Goal: Task Accomplishment & Management: Manage account settings

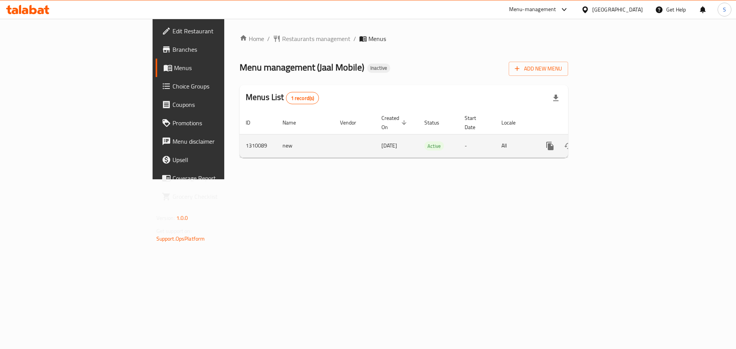
click at [610, 142] on icon "enhanced table" at bounding box center [605, 146] width 9 height 9
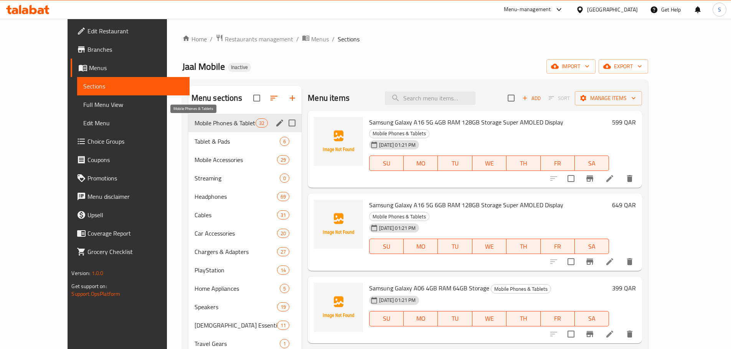
click at [208, 122] on span "Mobile Phones & Tablets" at bounding box center [224, 123] width 61 height 9
click at [209, 128] on div "Mobile Phones & Tablets 32" at bounding box center [245, 123] width 114 height 18
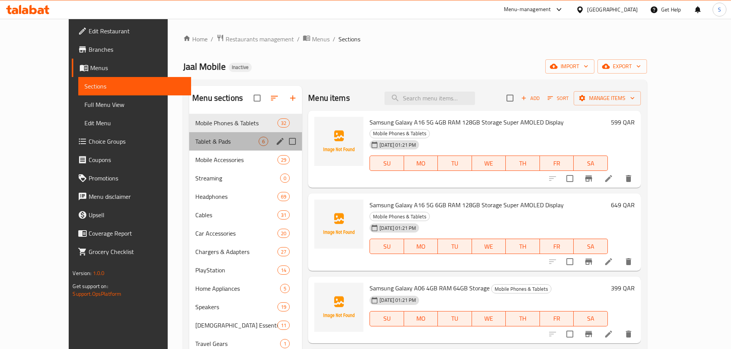
click at [207, 134] on div "Tablet & Pads 6" at bounding box center [245, 141] width 113 height 18
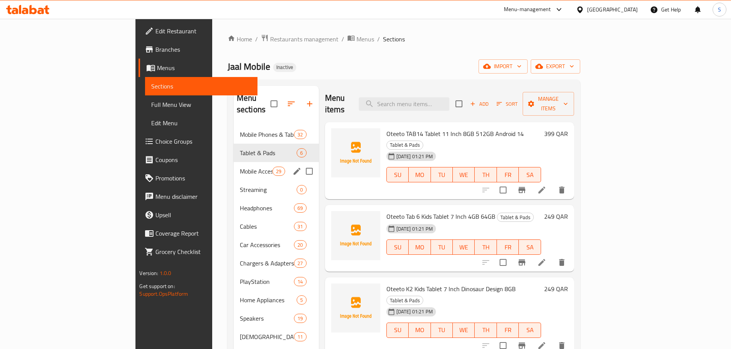
click at [234, 162] on div "Mobile Accessories 29" at bounding box center [276, 171] width 85 height 18
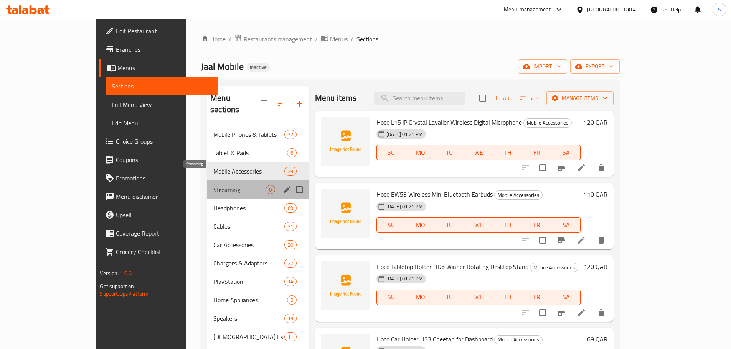
click at [219, 185] on span "Streaming" at bounding box center [239, 189] width 52 height 9
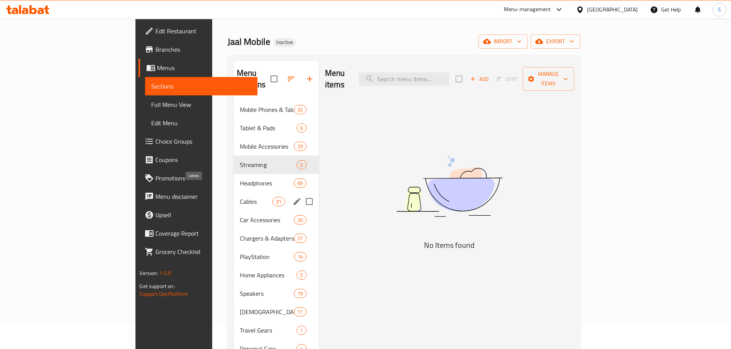
scroll to position [38, 0]
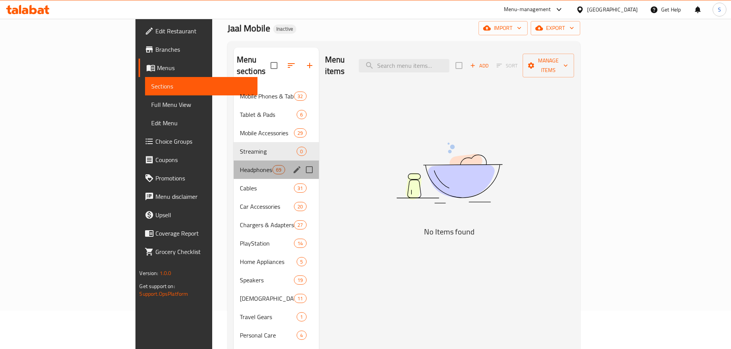
click at [234, 163] on div "Headphones 69" at bounding box center [276, 170] width 85 height 18
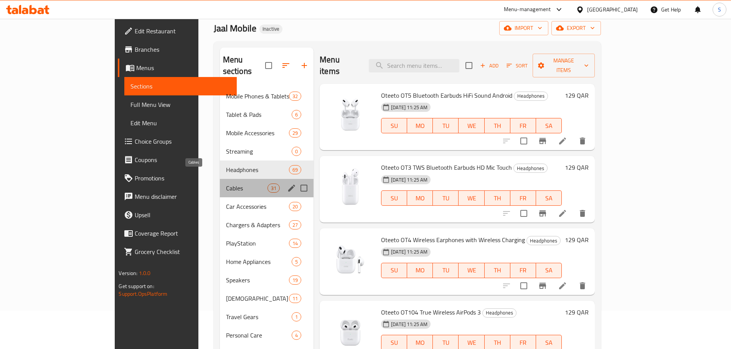
click at [226, 184] on span "Cables" at bounding box center [246, 188] width 41 height 9
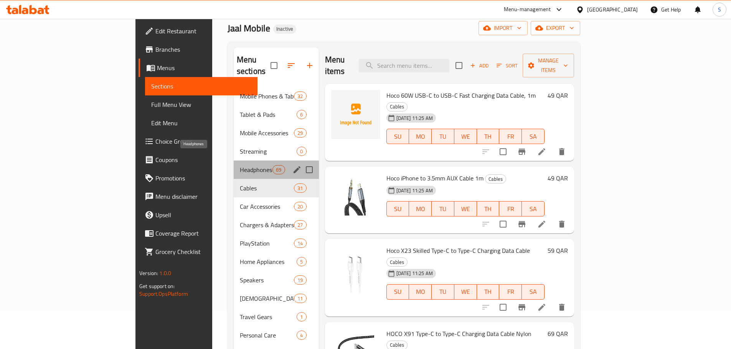
click at [240, 165] on span "Headphones" at bounding box center [256, 169] width 33 height 9
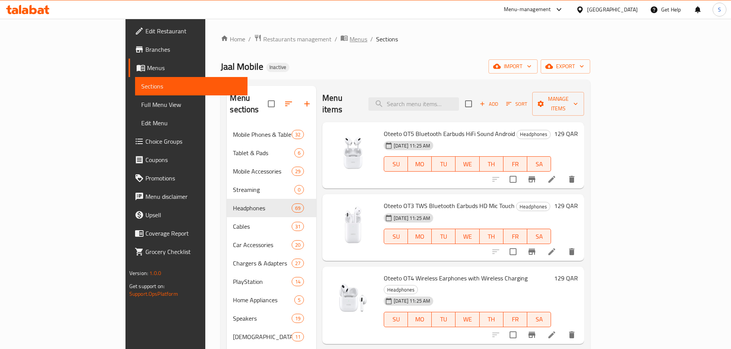
click at [349, 40] on span "Menus" at bounding box center [358, 39] width 18 height 9
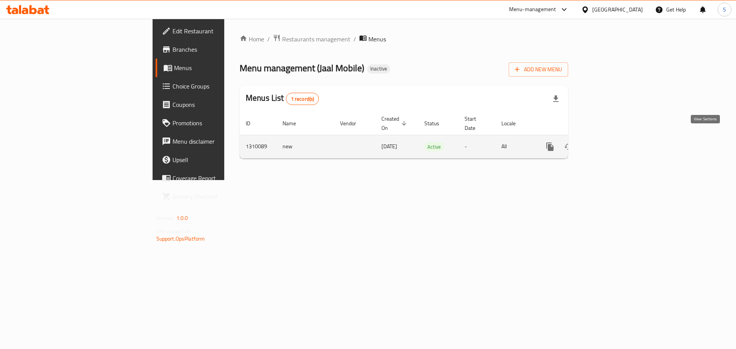
click at [610, 142] on icon "enhanced table" at bounding box center [605, 146] width 9 height 9
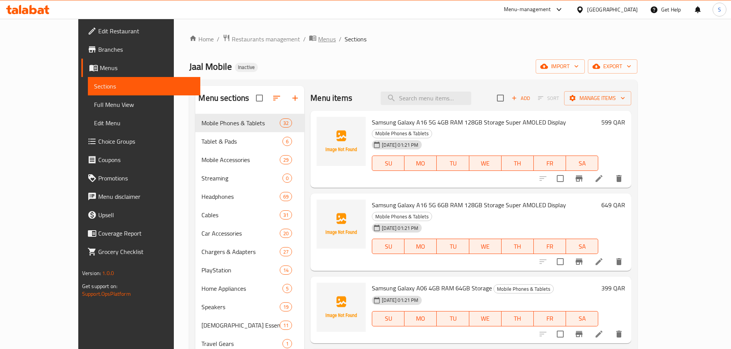
click at [318, 40] on span "Menus" at bounding box center [327, 39] width 18 height 9
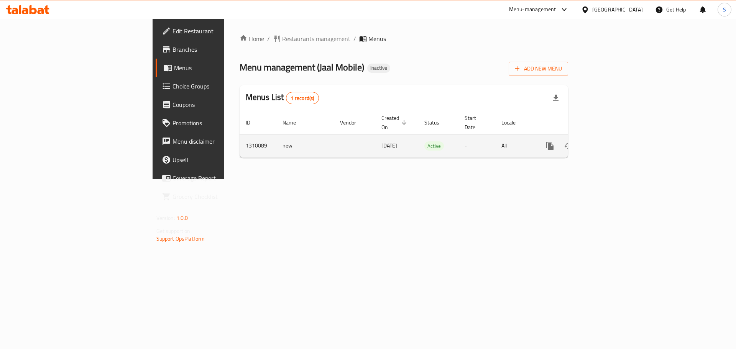
click at [240, 138] on td "1310089" at bounding box center [258, 145] width 37 height 23
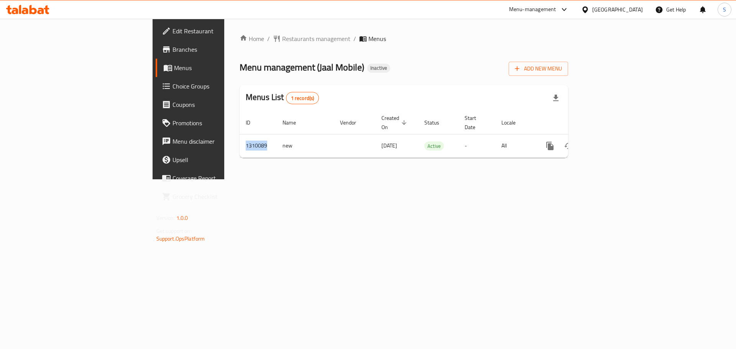
copy td "1310089"
click at [562, 71] on span "Add New Menu" at bounding box center [538, 69] width 47 height 10
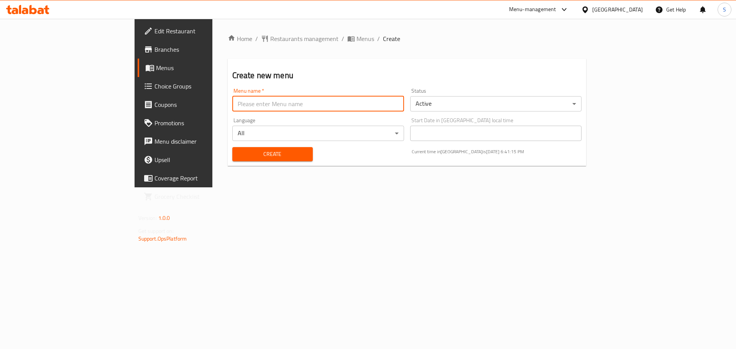
click at [232, 106] on input "text" at bounding box center [318, 103] width 172 height 15
click at [232, 102] on input "New menu" at bounding box center [318, 103] width 172 height 15
type input "New Menu"
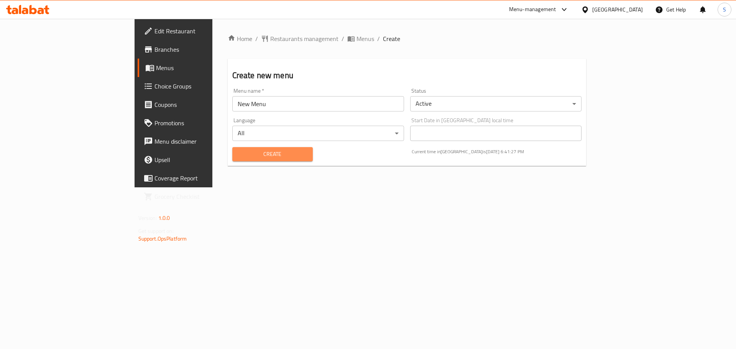
click at [239, 158] on span "Create" at bounding box center [273, 155] width 68 height 10
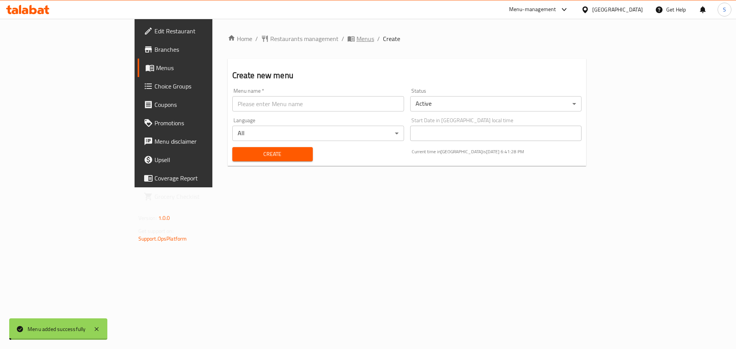
click at [357, 40] on span "Menus" at bounding box center [366, 38] width 18 height 9
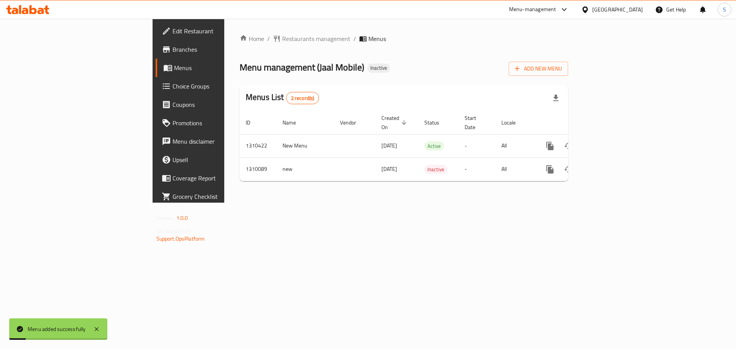
click at [257, 203] on div "Home / Restaurants management / Menus Menu management ( Jaal Mobile ) Inactive …" at bounding box center [403, 111] width 359 height 184
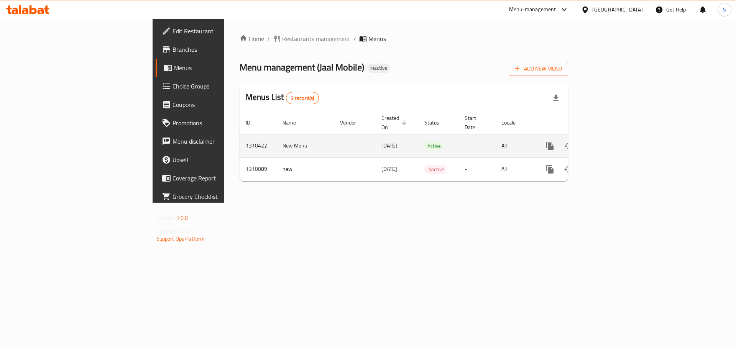
click at [240, 136] on td "1310422" at bounding box center [258, 145] width 37 height 23
click at [240, 137] on td "1310422" at bounding box center [258, 145] width 37 height 23
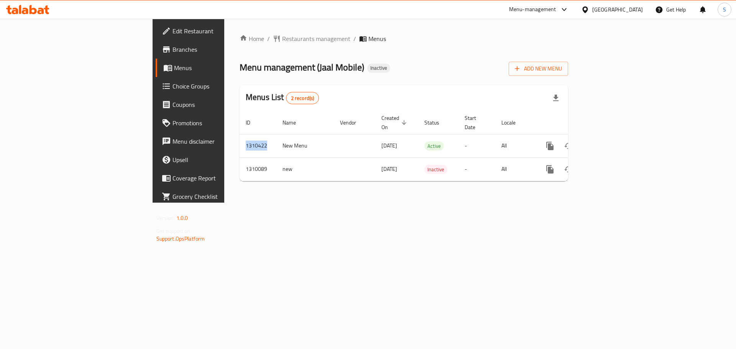
copy td "1310422"
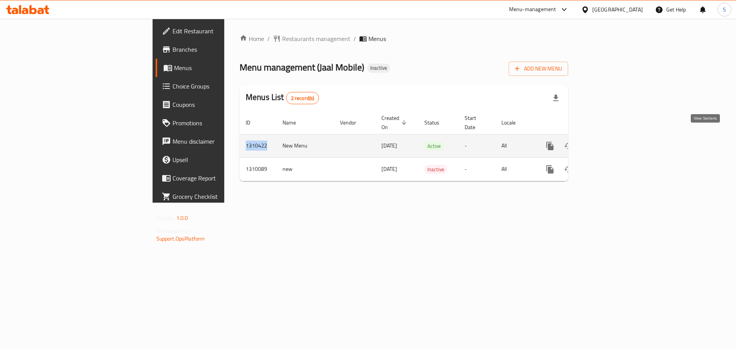
click at [609, 143] on icon "enhanced table" at bounding box center [605, 146] width 7 height 7
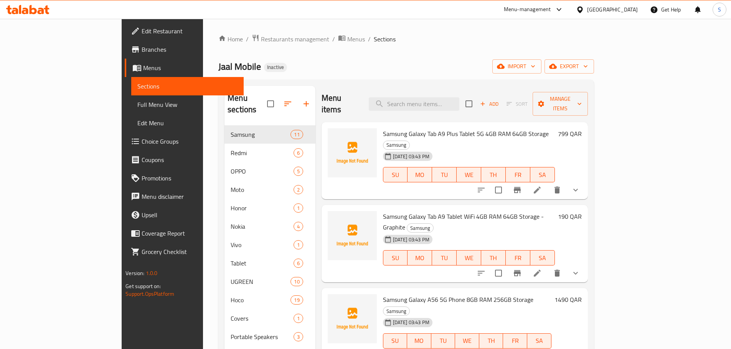
drag, startPoint x: 267, startPoint y: 42, endPoint x: 257, endPoint y: 49, distance: 12.4
click at [347, 42] on span "Menus" at bounding box center [356, 39] width 18 height 9
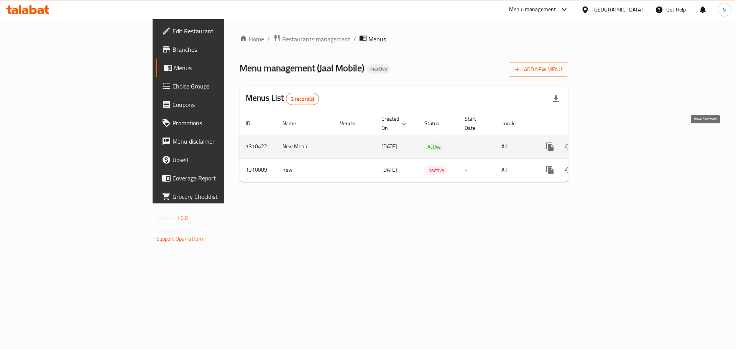
click at [610, 142] on icon "enhanced table" at bounding box center [605, 146] width 9 height 9
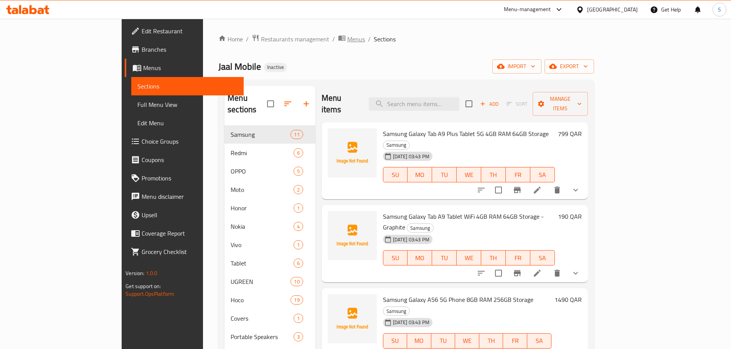
click at [347, 41] on span "Menus" at bounding box center [356, 39] width 18 height 9
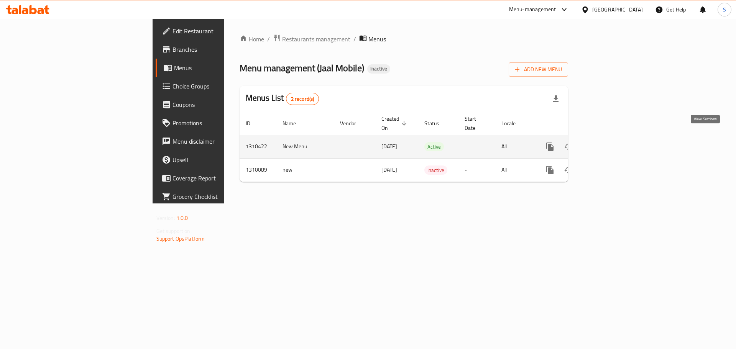
click at [610, 142] on icon "enhanced table" at bounding box center [605, 146] width 9 height 9
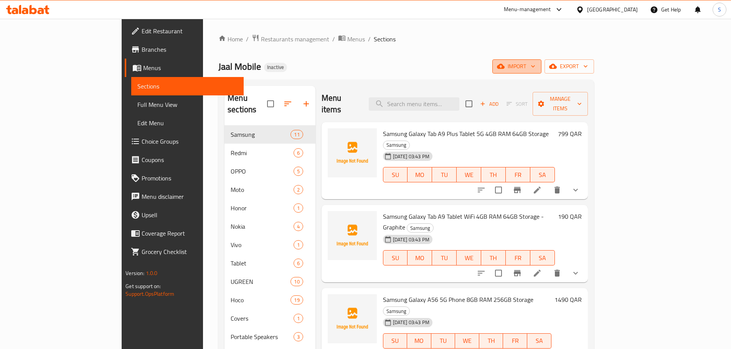
click at [535, 70] on span "import" at bounding box center [516, 67] width 37 height 10
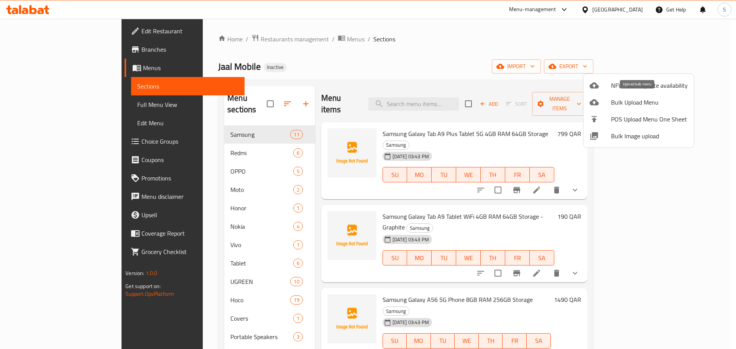
click at [636, 104] on span "Bulk Upload Menu" at bounding box center [649, 102] width 77 height 9
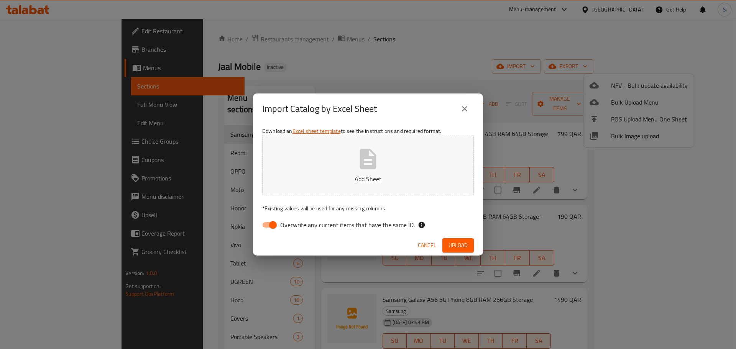
click at [274, 224] on input "Overwrite any current items that have the same ID." at bounding box center [273, 225] width 44 height 15
checkbox input "false"
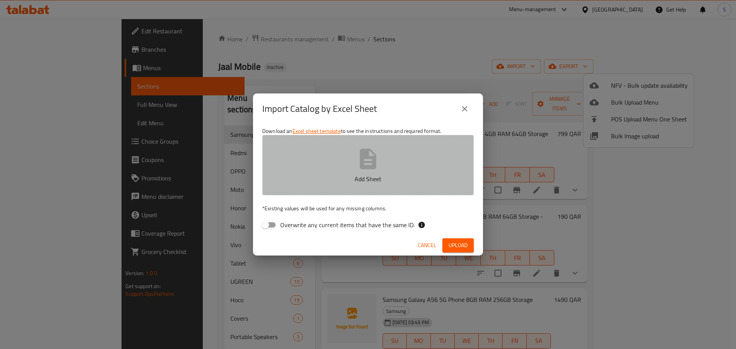
click at [358, 181] on p "Add Sheet" at bounding box center [368, 179] width 188 height 9
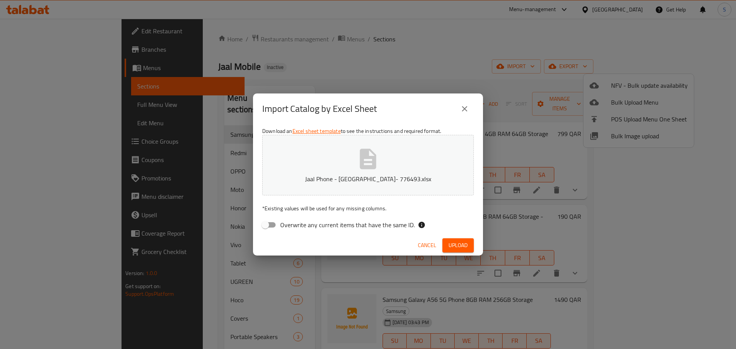
click at [455, 243] on span "Upload" at bounding box center [458, 246] width 19 height 10
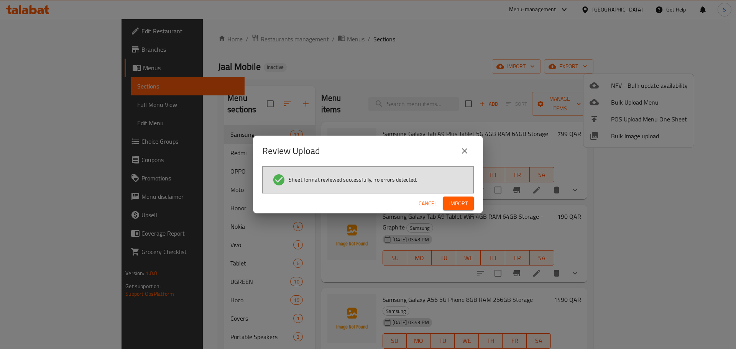
click at [464, 204] on span "Import" at bounding box center [459, 204] width 18 height 10
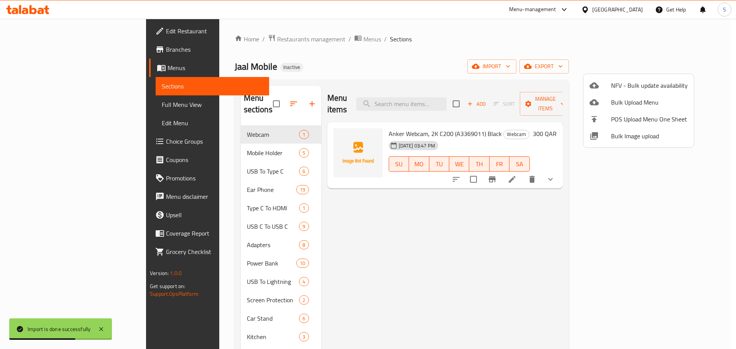
click at [314, 59] on div at bounding box center [368, 174] width 736 height 349
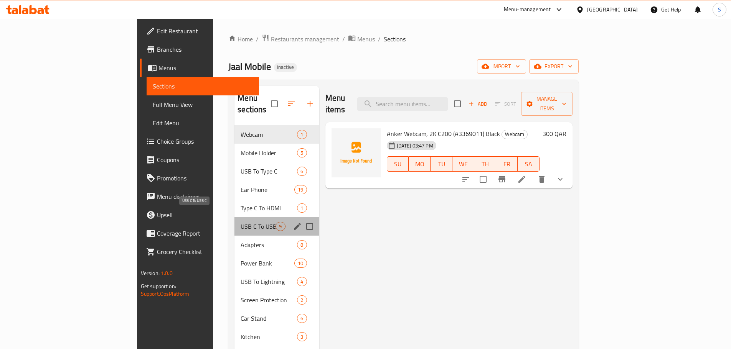
click at [240, 222] on span "USB C To USB C" at bounding box center [257, 226] width 35 height 9
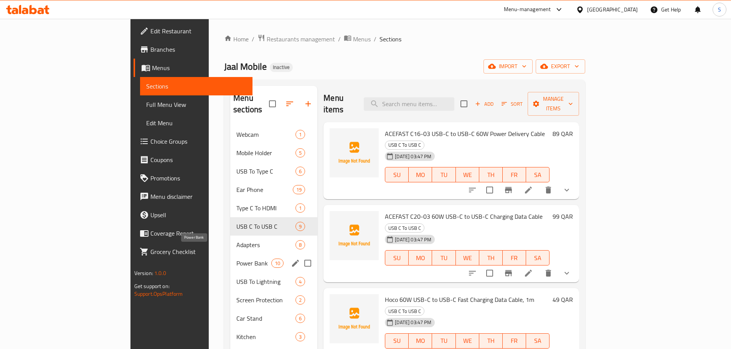
click at [236, 259] on span "Power Bank" at bounding box center [253, 263] width 35 height 9
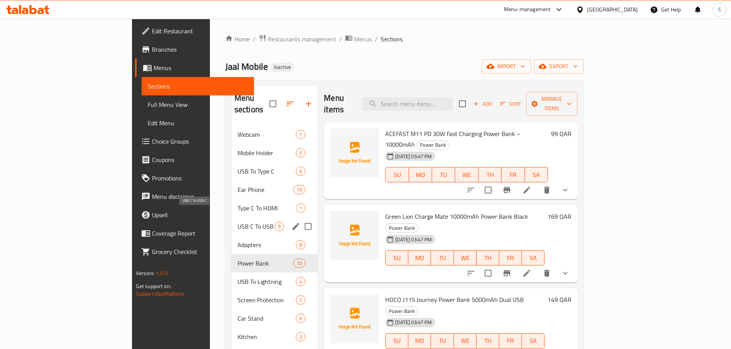
click at [231, 203] on div "Type C To HDMI 1" at bounding box center [274, 208] width 87 height 18
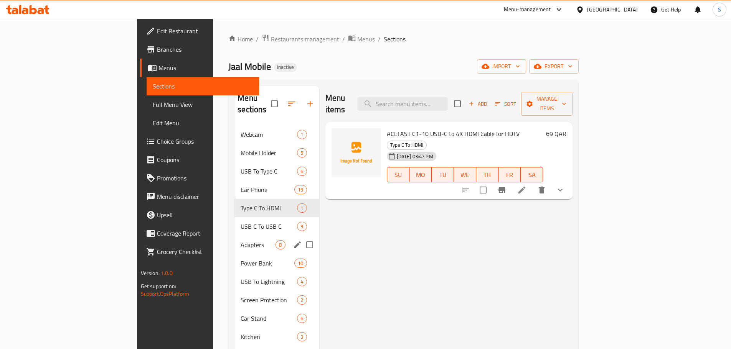
click at [234, 254] on div "Power Bank 10" at bounding box center [276, 263] width 84 height 18
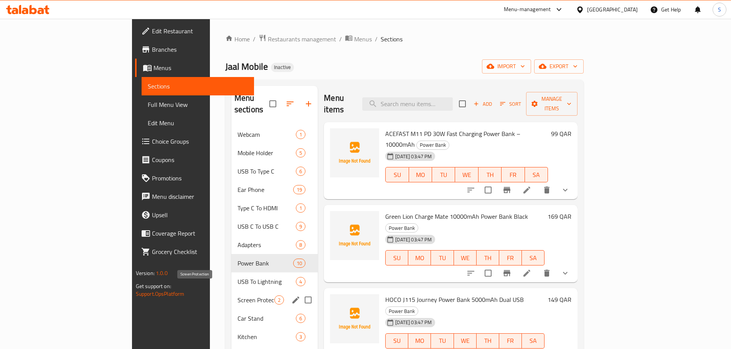
click at [237, 296] on span "Screen Protection" at bounding box center [255, 300] width 37 height 9
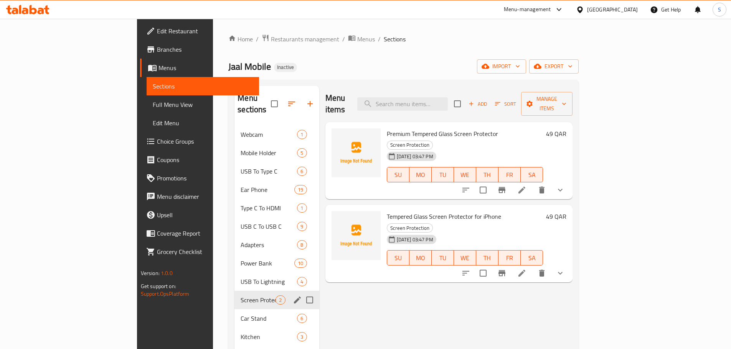
scroll to position [153, 0]
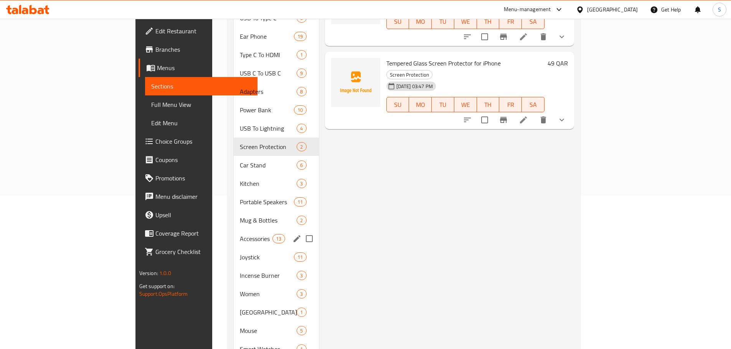
click at [240, 216] on span "Mug & Bottles" at bounding box center [268, 220] width 57 height 9
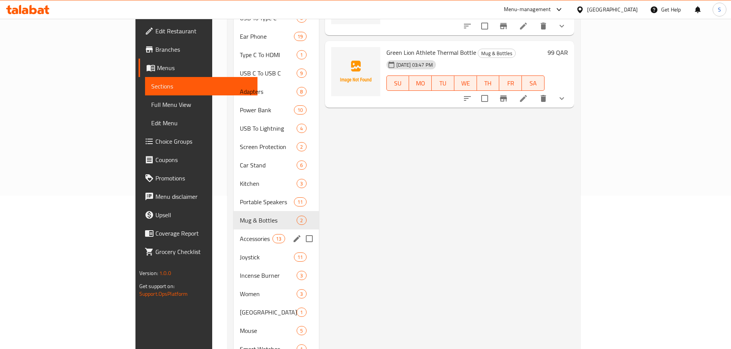
click at [234, 248] on div "Joystick 11" at bounding box center [276, 257] width 85 height 18
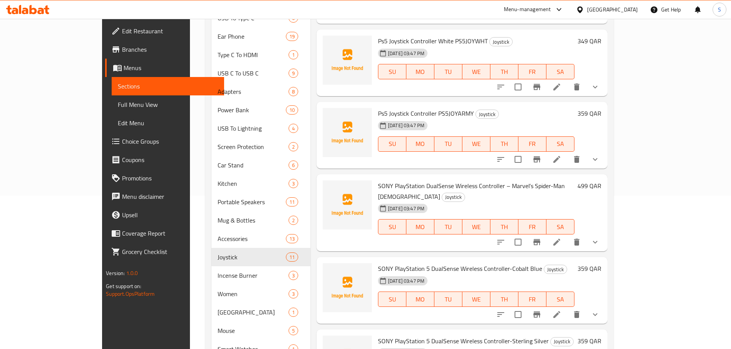
click at [604, 165] on button "show more" at bounding box center [595, 159] width 18 height 18
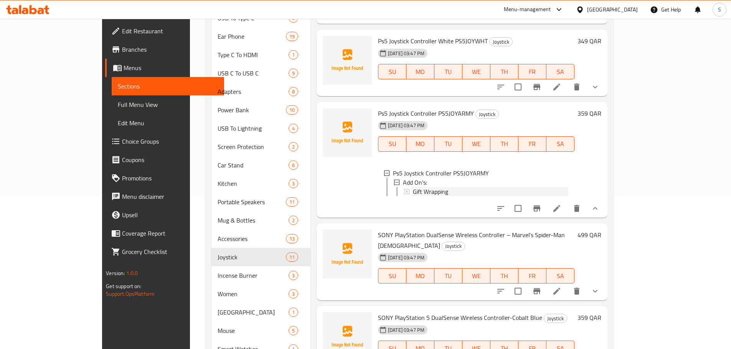
click at [414, 194] on span "Gift Wrapping" at bounding box center [430, 191] width 35 height 9
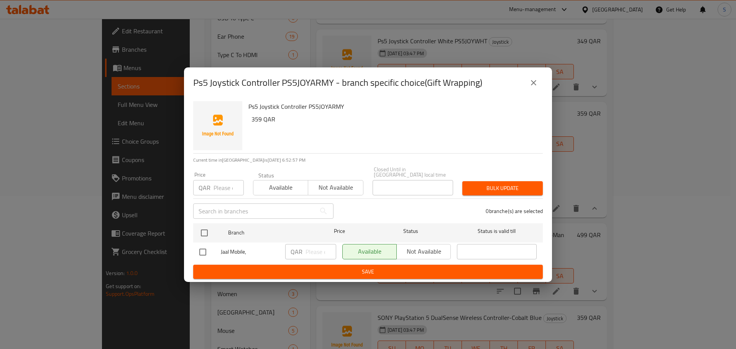
click at [529, 88] on button "close" at bounding box center [534, 83] width 18 height 18
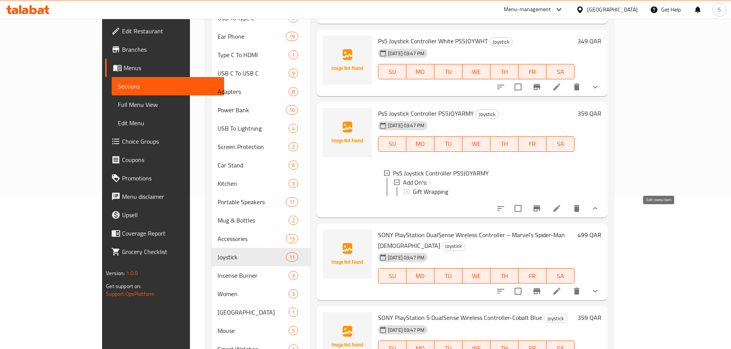
click at [561, 213] on icon at bounding box center [556, 208] width 9 height 9
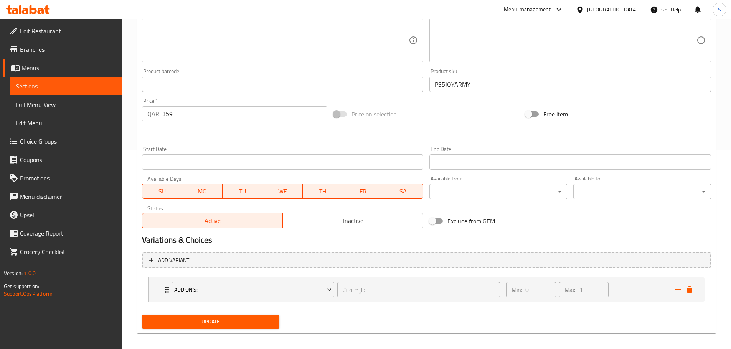
scroll to position [205, 0]
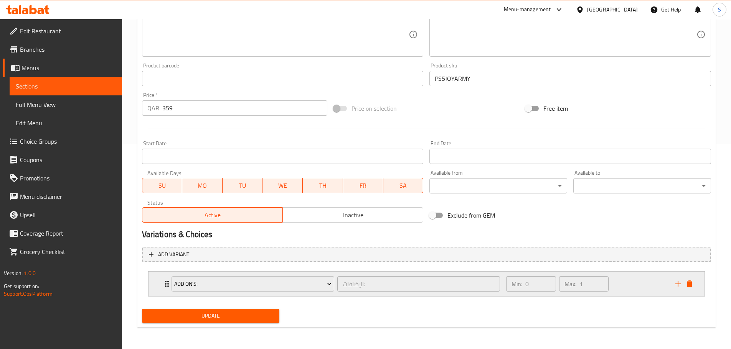
click at [641, 283] on div "Min: 0 ​ Max: 1 ​" at bounding box center [585, 284] width 169 height 25
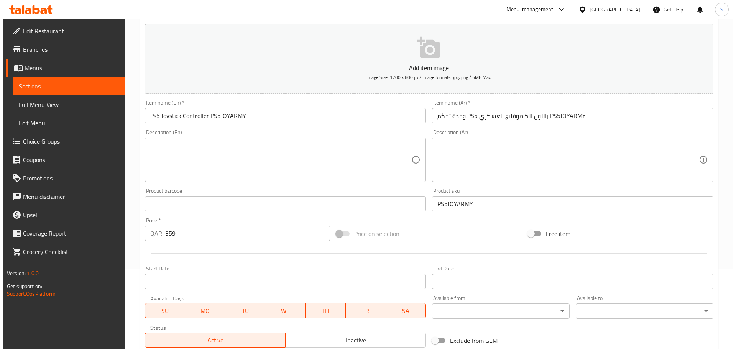
scroll to position [0, 0]
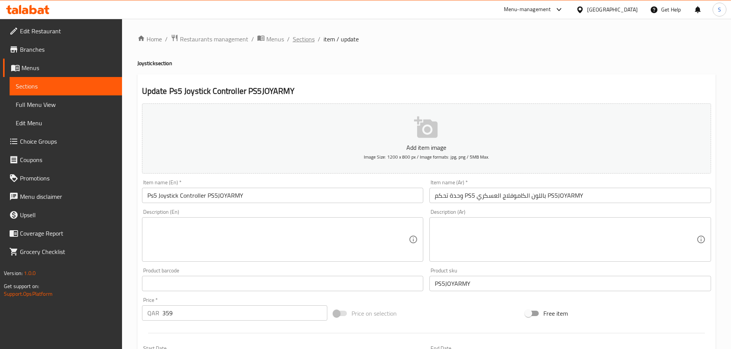
click at [298, 42] on span "Sections" at bounding box center [304, 39] width 22 height 9
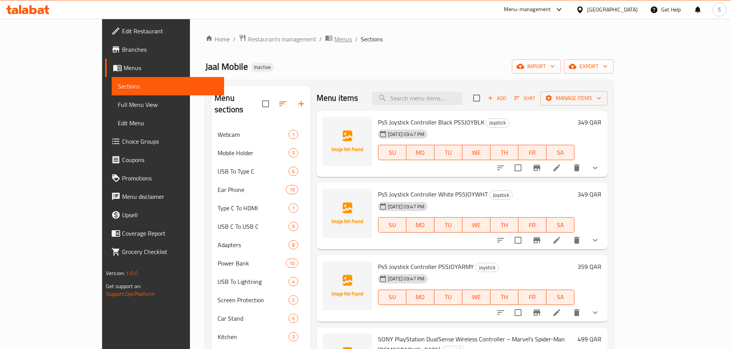
click at [334, 41] on span "Menus" at bounding box center [343, 39] width 18 height 9
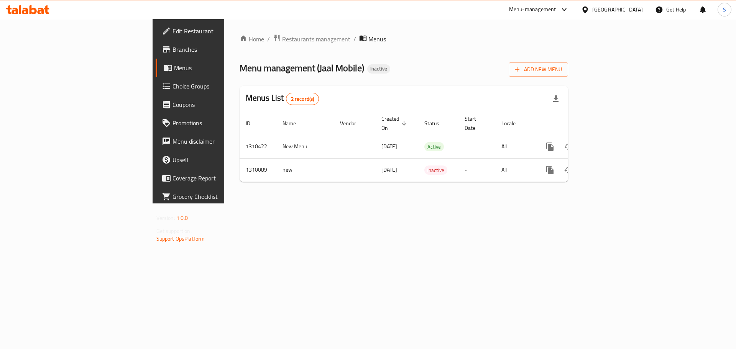
click at [267, 204] on div "Home / Restaurants management / Menus Menu management ( Jaal Mobile ) Inactive …" at bounding box center [403, 111] width 359 height 185
